Goal: Navigation & Orientation: Find specific page/section

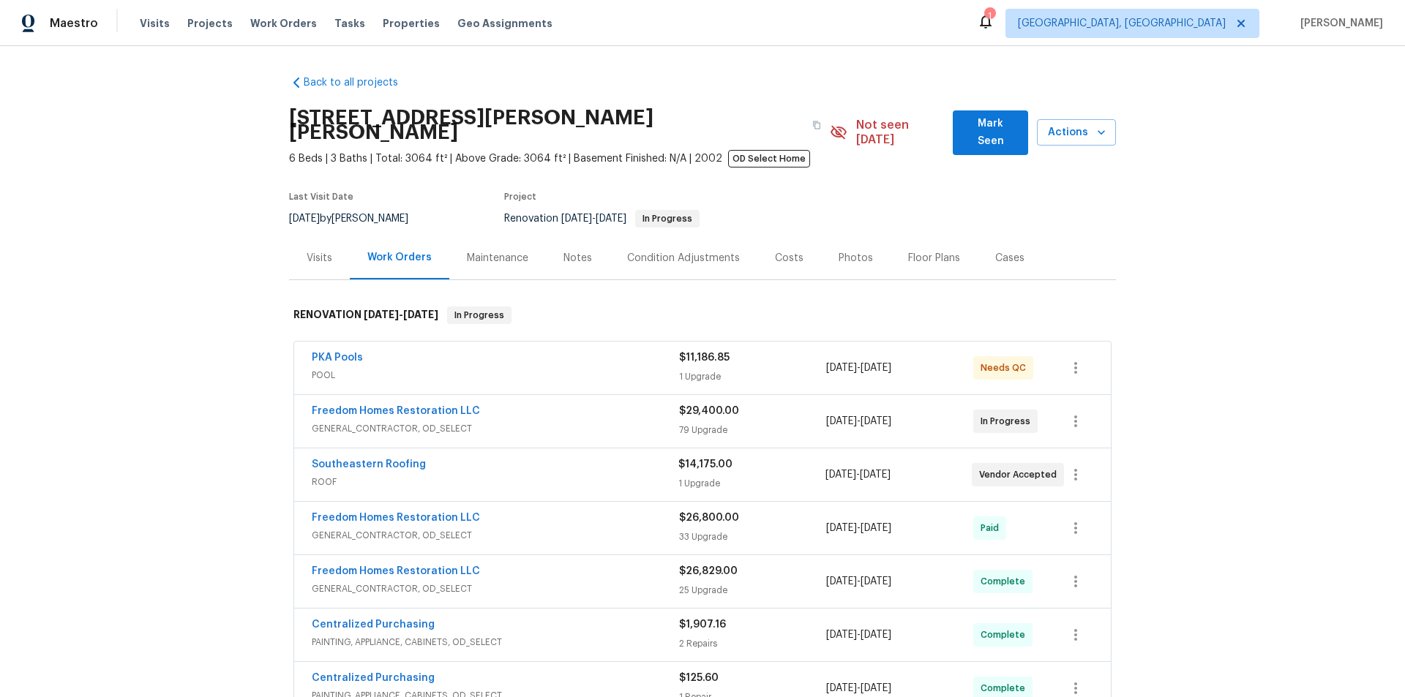
click at [149, 331] on div "Back to all projects [STREET_ADDRESS][PERSON_NAME][PERSON_NAME] 6 Beds | 3 Bath…" at bounding box center [702, 371] width 1405 height 651
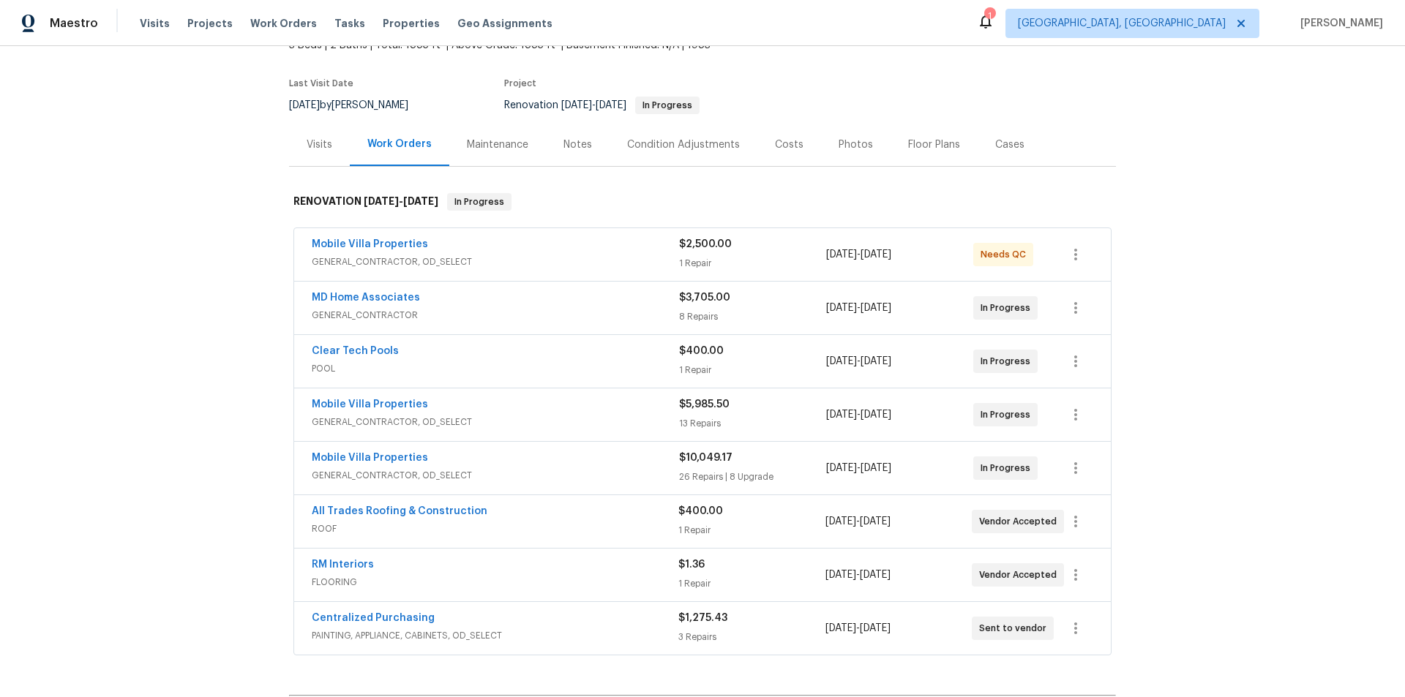
scroll to position [4, 0]
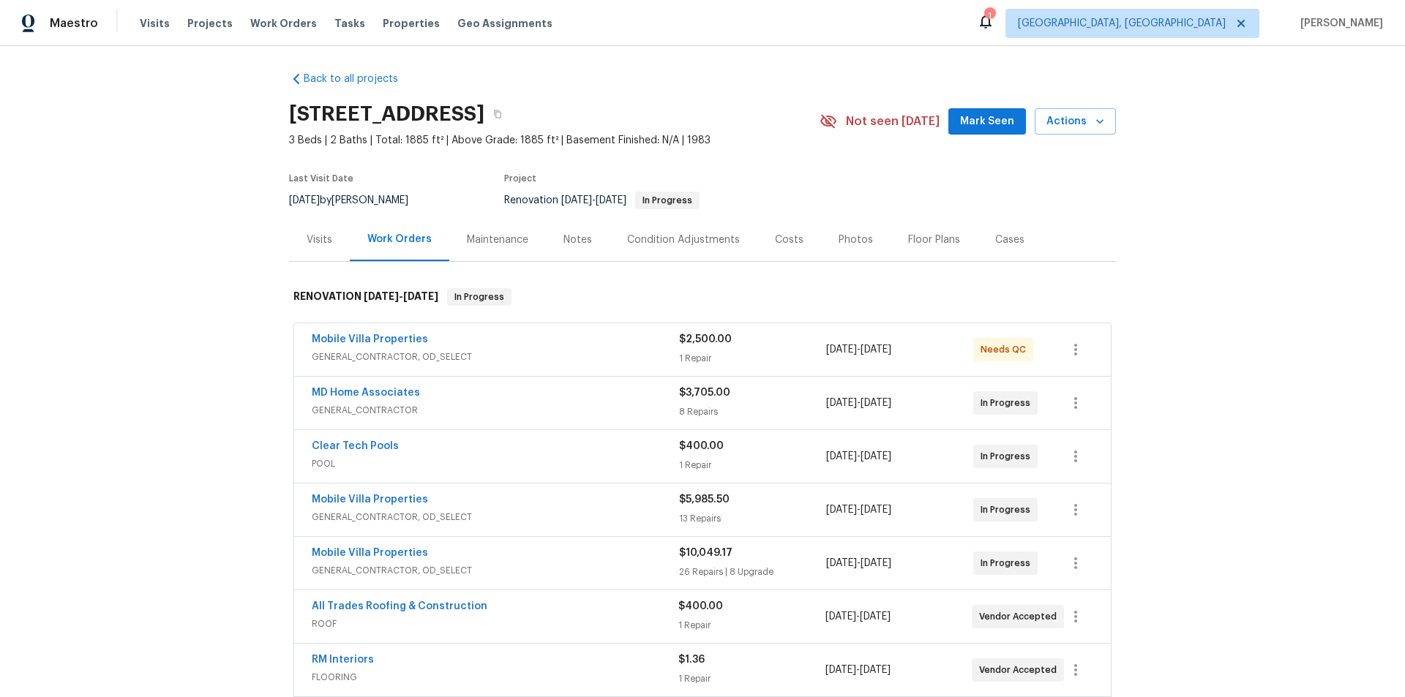
click at [190, 339] on div "Back to all projects 3014 65th St E, Bradenton, FL 34208 3 Beds | 2 Baths | Tot…" at bounding box center [702, 371] width 1405 height 651
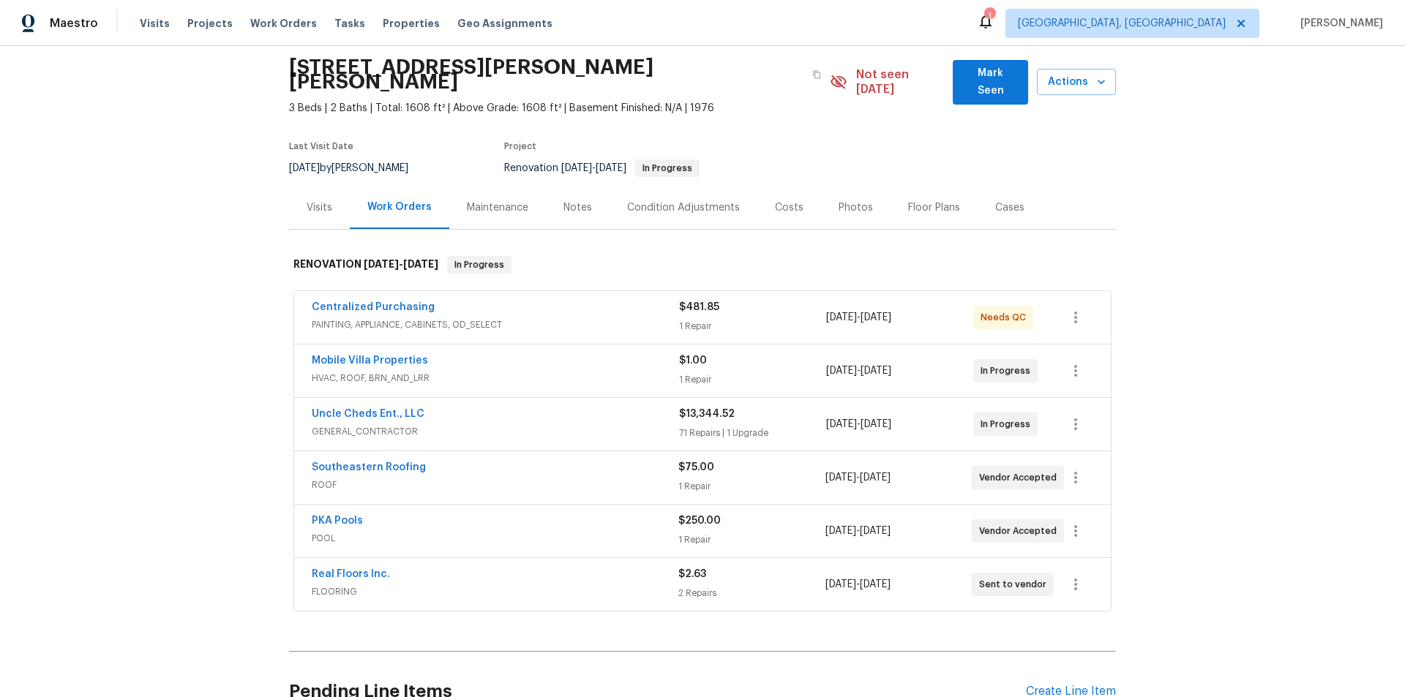
scroll to position [73, 0]
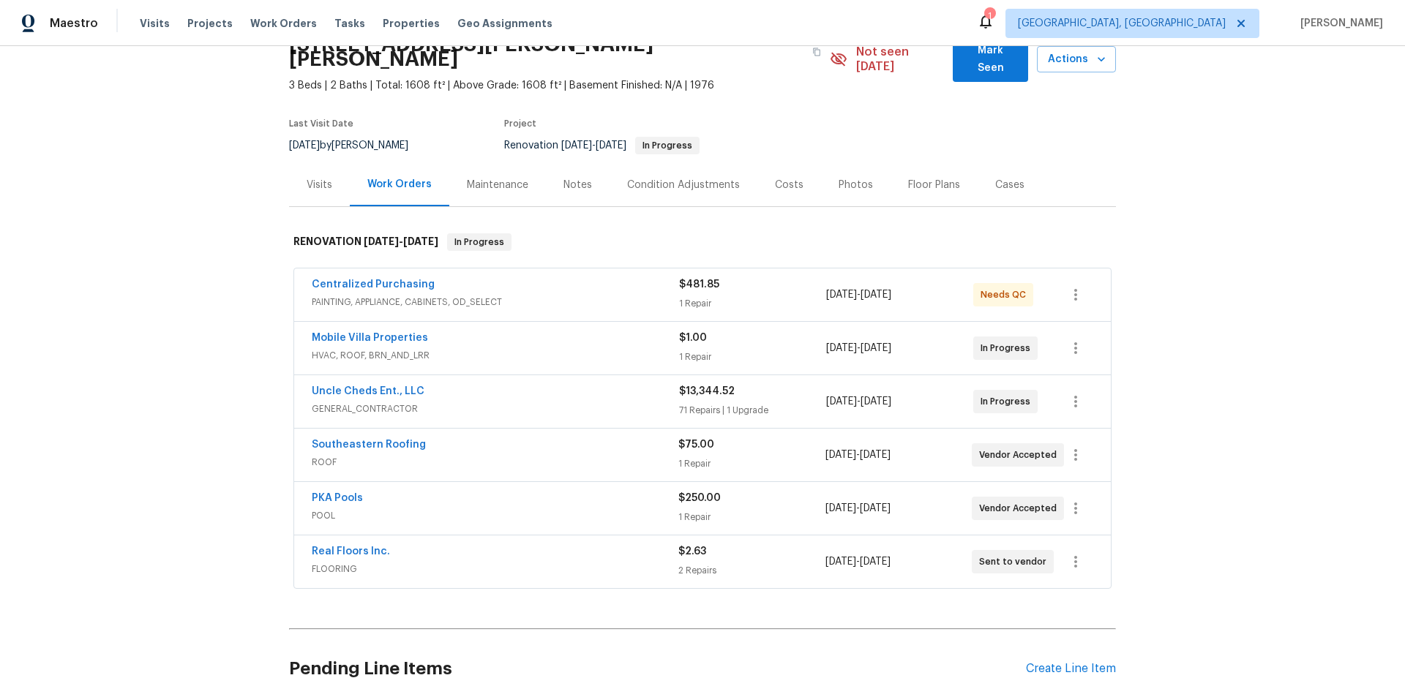
click at [200, 381] on div "Back to all projects [STREET_ADDRESS][PERSON_NAME] 3 Beds | 2 Baths | Total: 16…" at bounding box center [702, 371] width 1405 height 651
